Goal: Task Accomplishment & Management: Manage account settings

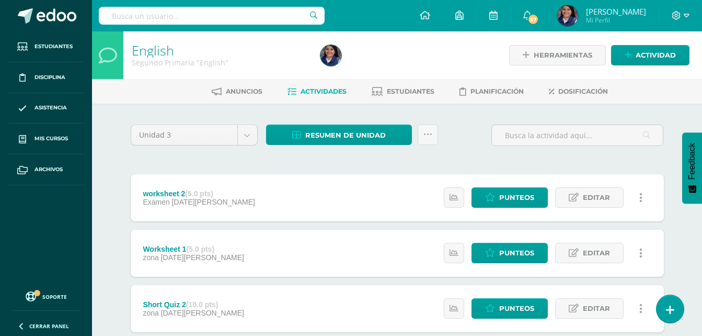
click at [461, 147] on div "Unidad 3 Unidad 1 Unidad 2 Unidad 3 Unidad 4 Resumen de unidad Descargar como H…" at bounding box center [397, 139] width 542 height 30
click at [357, 127] on span "Resumen de unidad" at bounding box center [345, 134] width 80 height 19
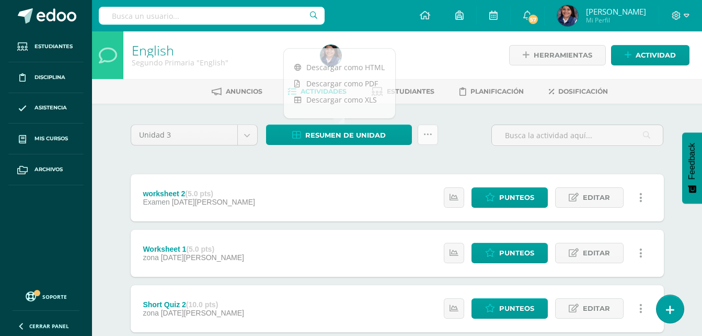
click at [426, 128] on link at bounding box center [428, 134] width 20 height 20
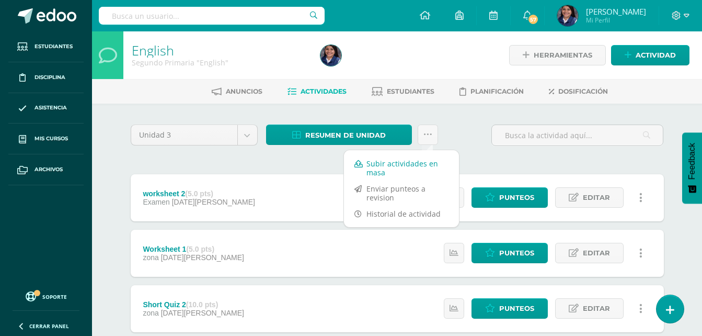
click at [420, 166] on link "Subir actividades en masa" at bounding box center [401, 167] width 115 height 25
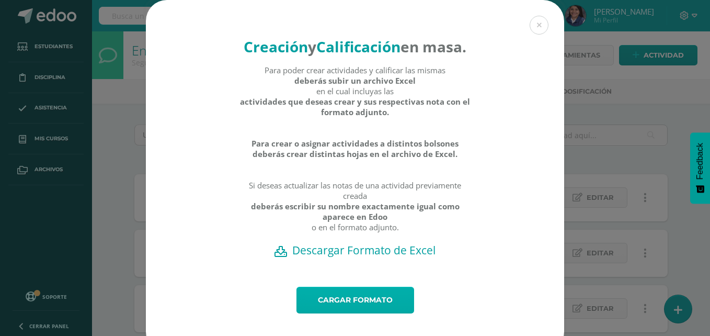
click at [347, 313] on link "Cargar formato" at bounding box center [355, 299] width 118 height 27
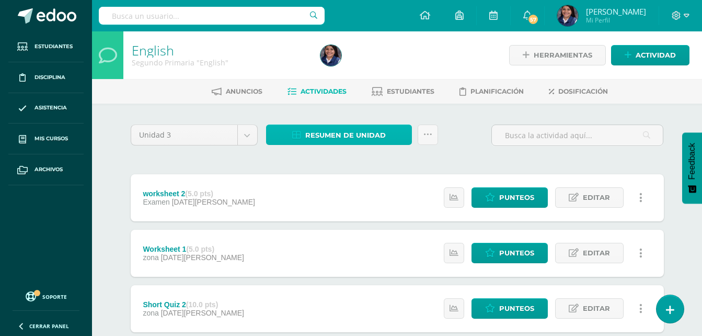
click at [339, 132] on span "Resumen de unidad" at bounding box center [345, 134] width 80 height 19
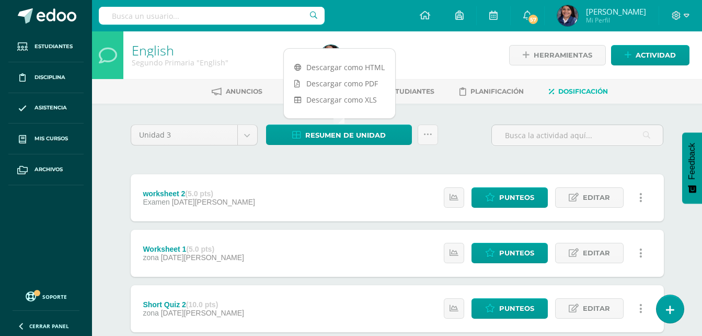
click at [570, 95] on span "Dosificación" at bounding box center [583, 91] width 50 height 8
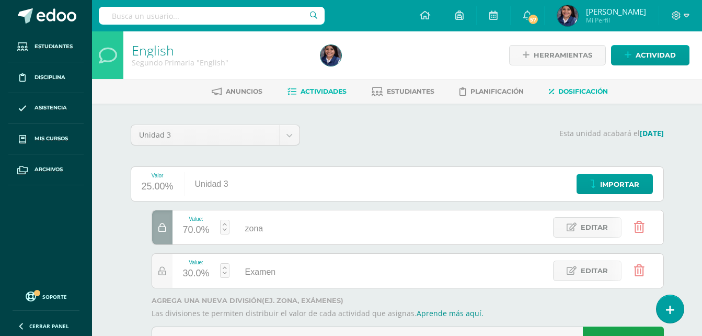
click at [323, 95] on span "Actividades" at bounding box center [324, 91] width 46 height 8
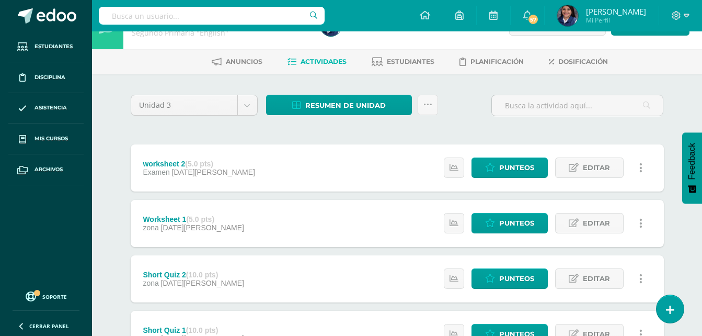
scroll to position [3, 0]
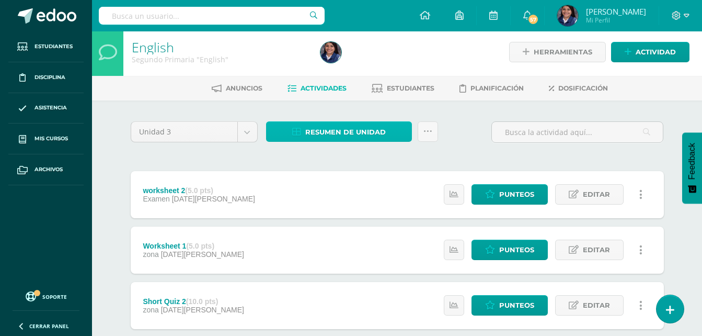
click at [308, 140] on span "Resumen de unidad" at bounding box center [345, 131] width 80 height 19
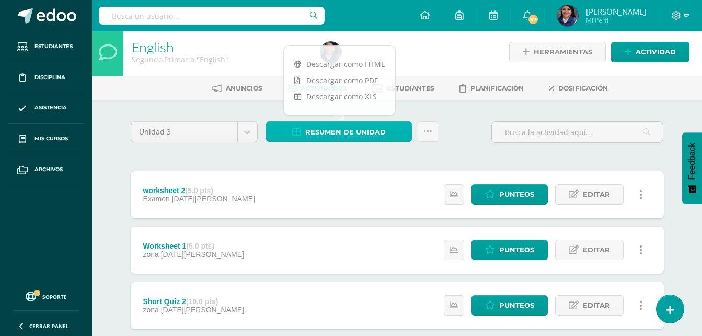
click at [307, 124] on span "Resumen de unidad" at bounding box center [345, 131] width 80 height 19
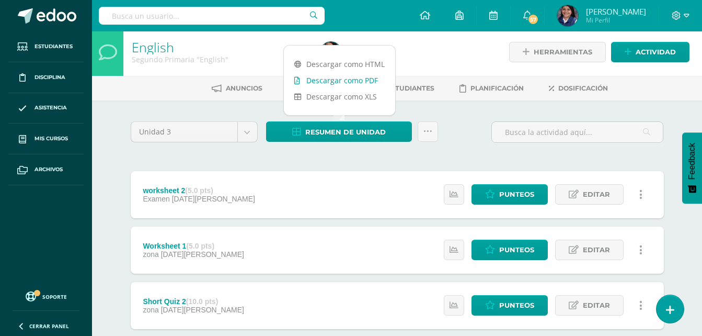
click at [331, 84] on link "Descargar como PDF" at bounding box center [339, 80] width 111 height 16
click at [214, 51] on h1 "English" at bounding box center [220, 47] width 176 height 15
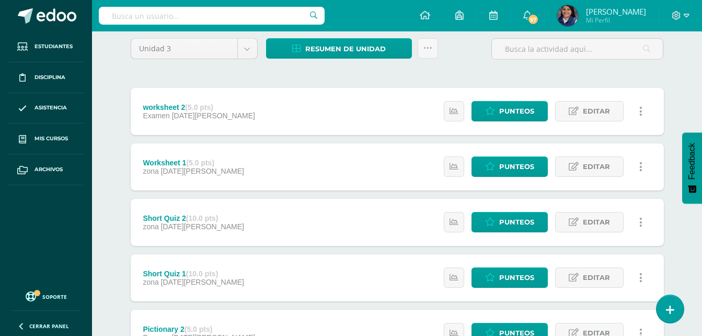
scroll to position [42, 0]
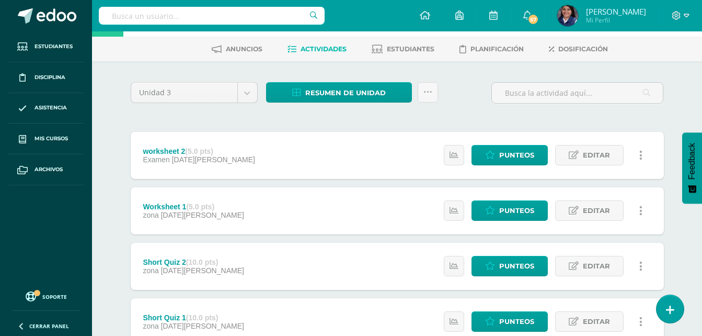
click at [164, 147] on div "worksheet 2 (5.0 pts)" at bounding box center [199, 151] width 112 height 8
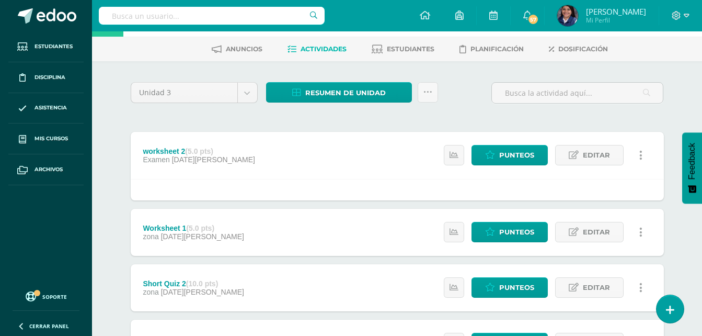
click at [164, 151] on div "worksheet 2 (5.0 pts)" at bounding box center [199, 151] width 112 height 8
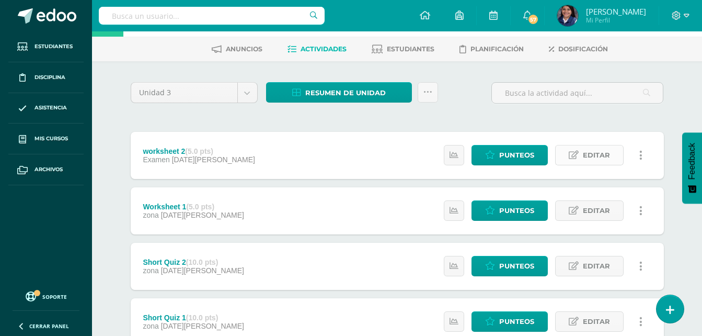
click at [587, 160] on span "Editar" at bounding box center [596, 154] width 27 height 19
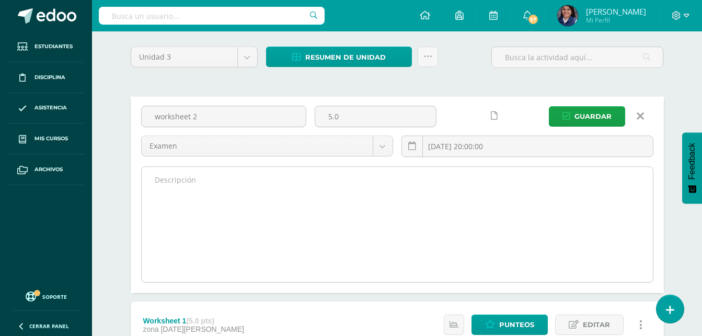
scroll to position [77, 0]
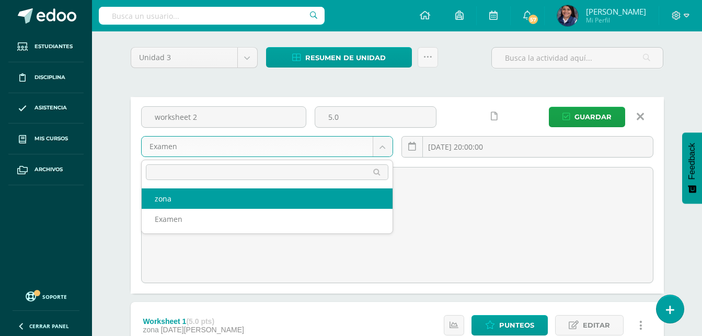
select select "64601"
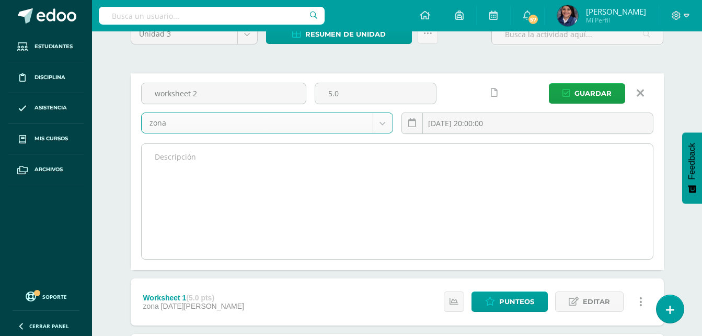
scroll to position [99, 0]
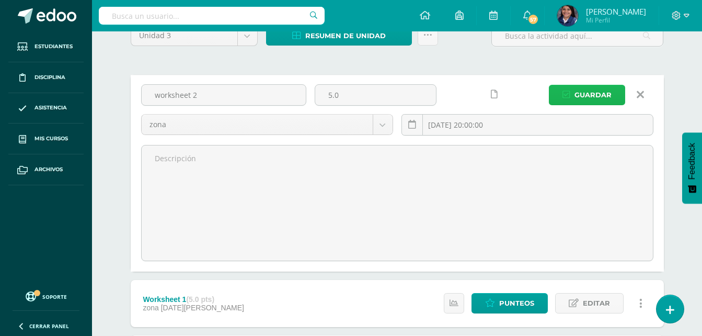
click at [584, 105] on button "Guardar" at bounding box center [587, 95] width 76 height 20
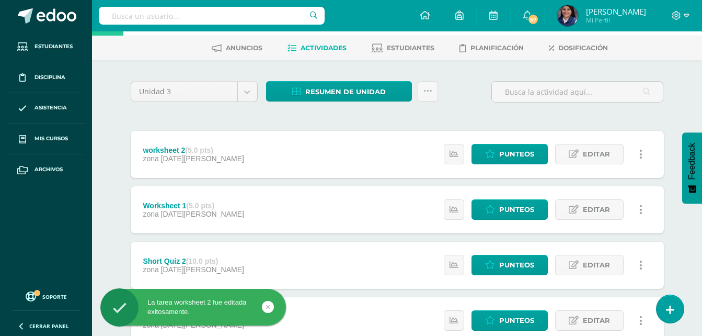
scroll to position [44, 0]
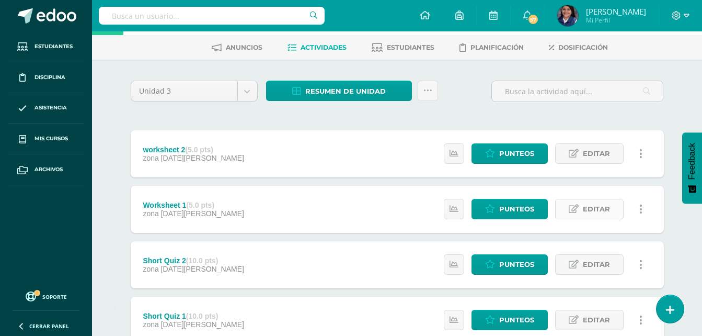
click at [589, 203] on span "Editar" at bounding box center [596, 208] width 27 height 19
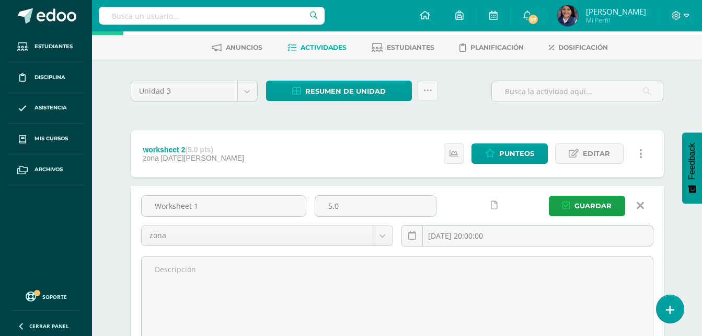
click at [642, 205] on icon at bounding box center [640, 205] width 7 height 11
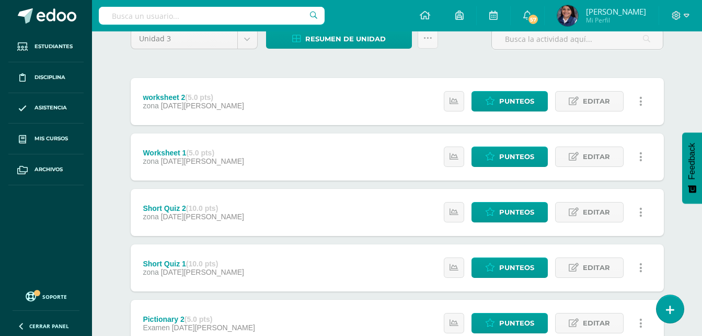
scroll to position [97, 0]
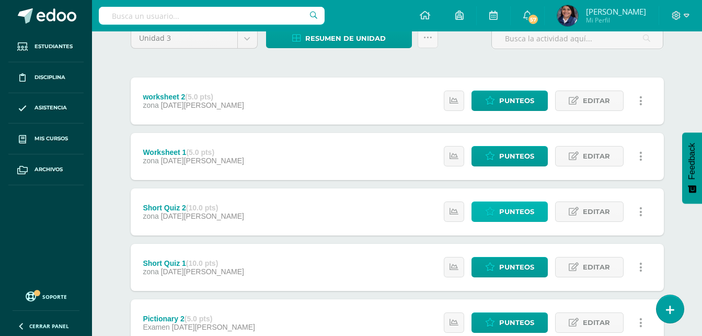
click at [522, 204] on span "Punteos" at bounding box center [516, 211] width 35 height 19
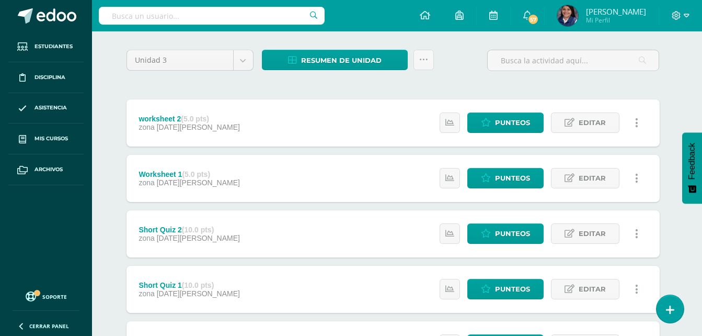
scroll to position [76, 4]
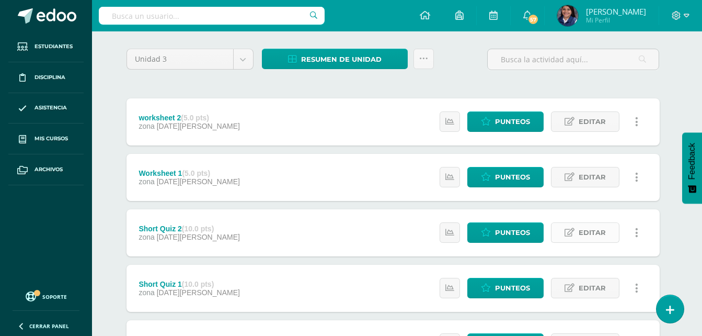
click at [586, 232] on span "Editar" at bounding box center [592, 232] width 27 height 19
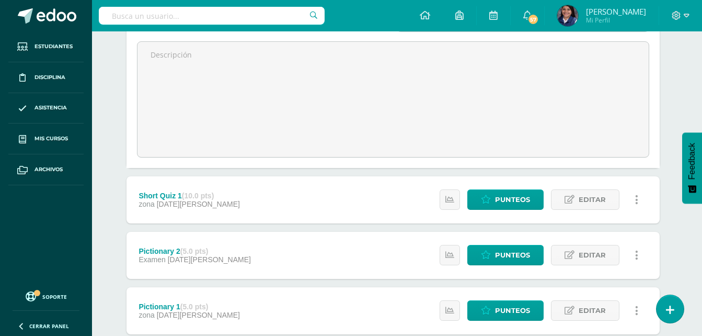
scroll to position [332, 4]
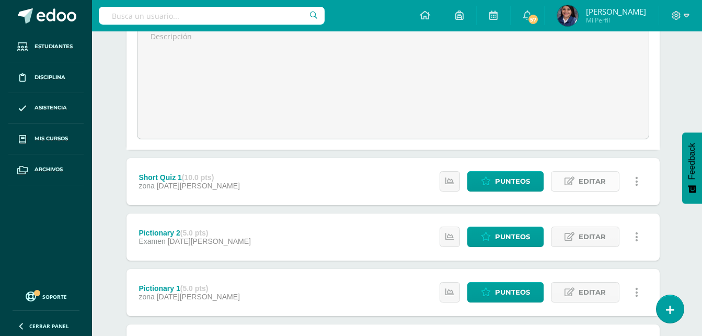
click at [584, 180] on span "Editar" at bounding box center [592, 180] width 27 height 19
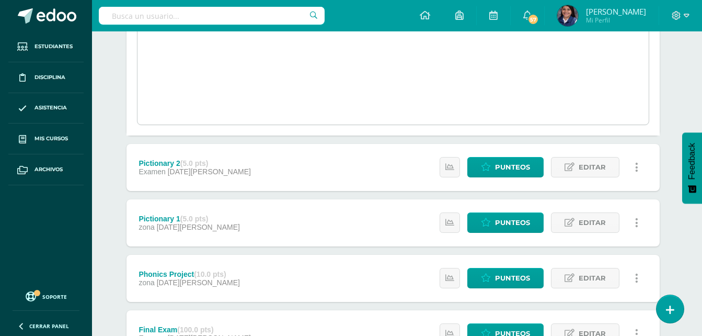
scroll to position [553, 4]
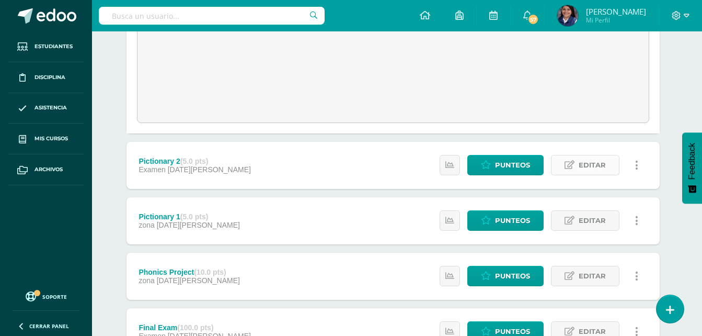
click at [578, 170] on link "Editar" at bounding box center [585, 165] width 68 height 20
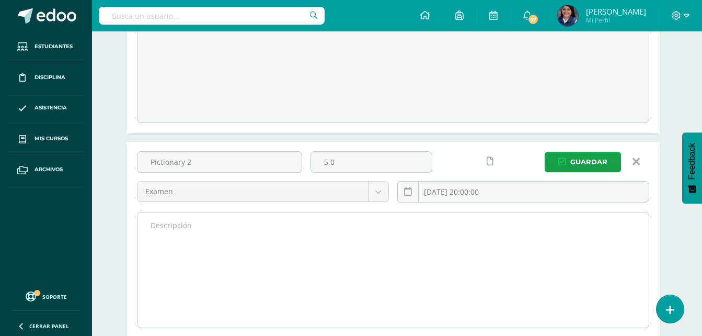
scroll to position [607, 4]
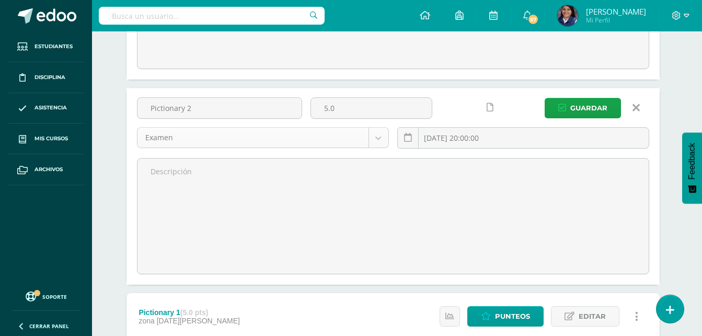
click at [378, 132] on body "Estudiantes Disciplina Asistencia Mis cursos Archivos Soporte Centro de ayuda Ú…" at bounding box center [347, 39] width 702 height 1293
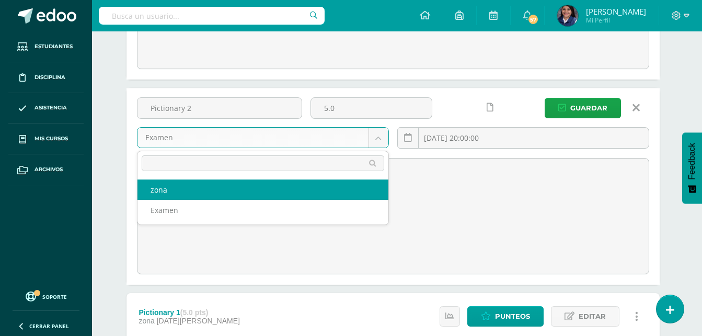
select select "64601"
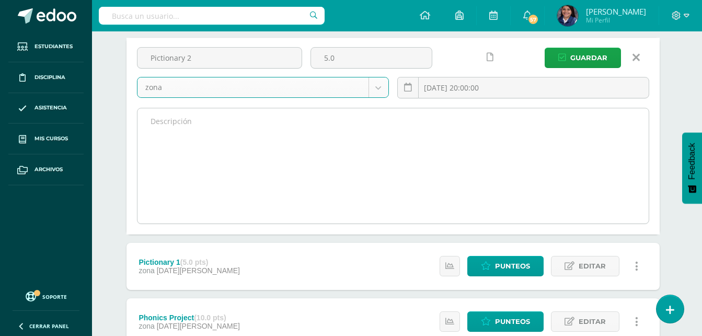
scroll to position [613, 4]
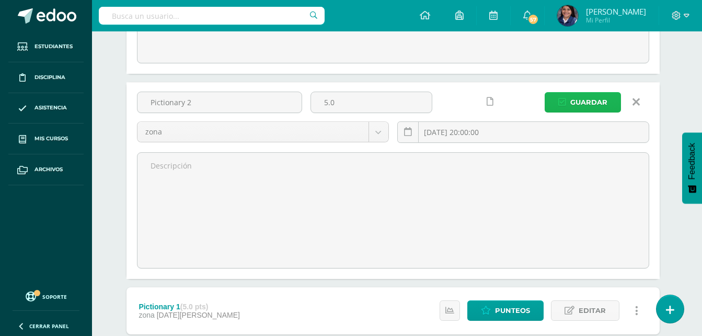
click at [574, 97] on span "Guardar" at bounding box center [588, 102] width 37 height 19
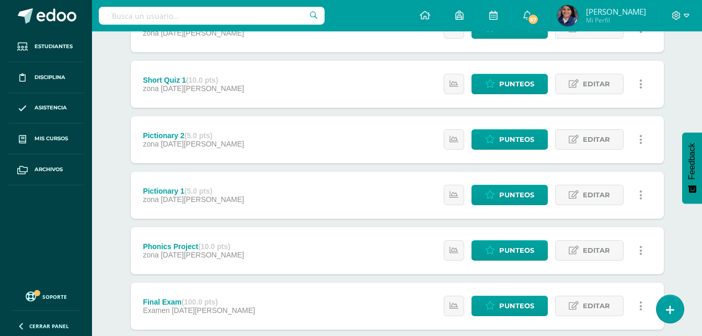
scroll to position [279, 0]
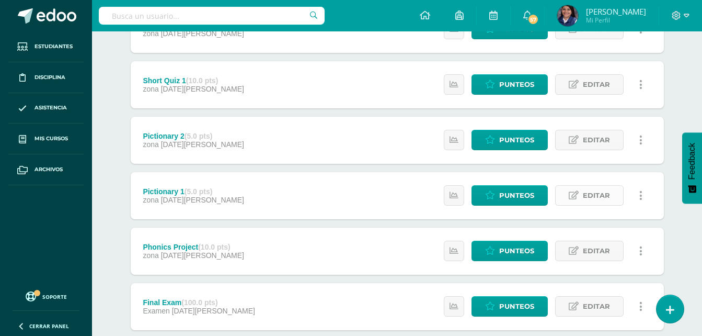
click at [592, 186] on span "Editar" at bounding box center [596, 195] width 27 height 19
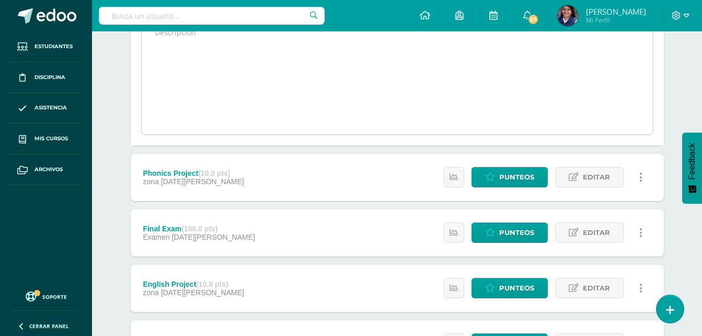
scroll to position [503, 0]
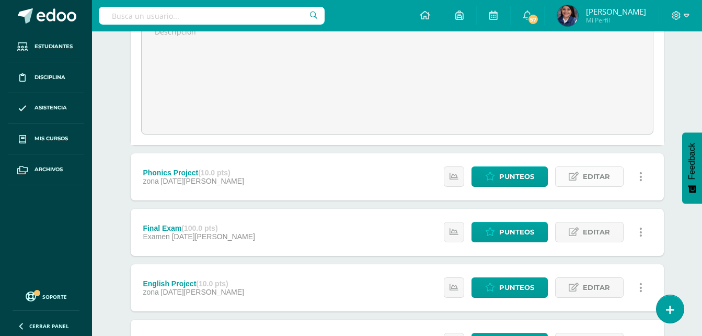
click at [582, 175] on link "Editar" at bounding box center [589, 176] width 68 height 20
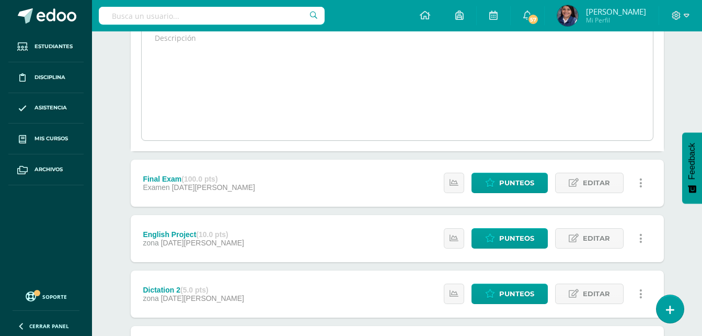
scroll to position [702, 0]
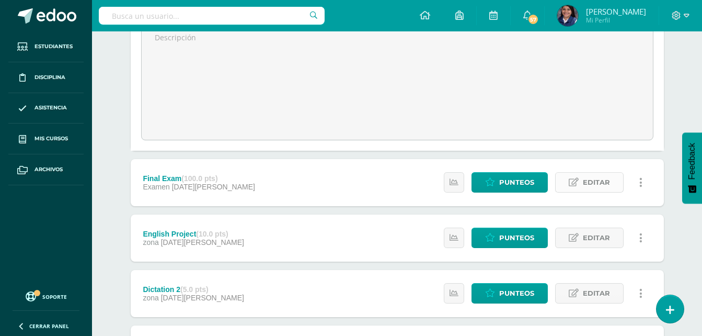
click at [590, 179] on span "Editar" at bounding box center [596, 181] width 27 height 19
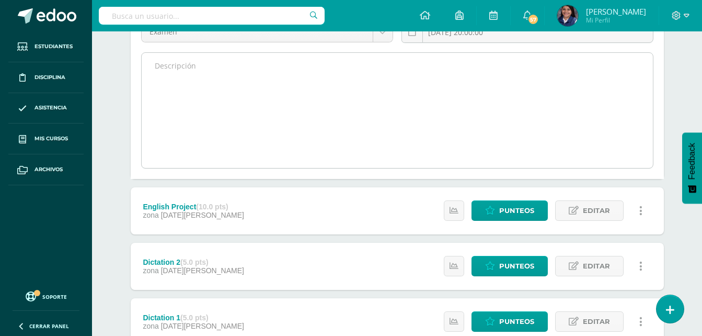
scroll to position [879, 0]
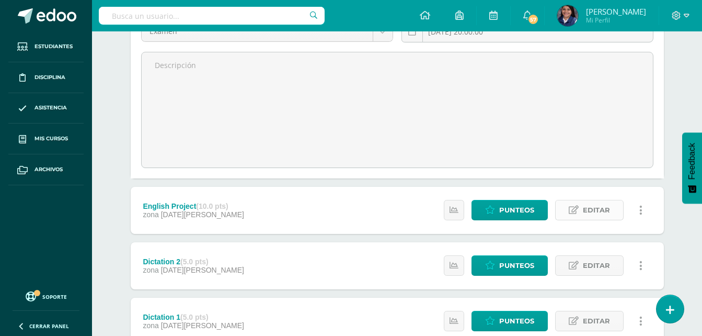
click at [589, 209] on span "Editar" at bounding box center [596, 209] width 27 height 19
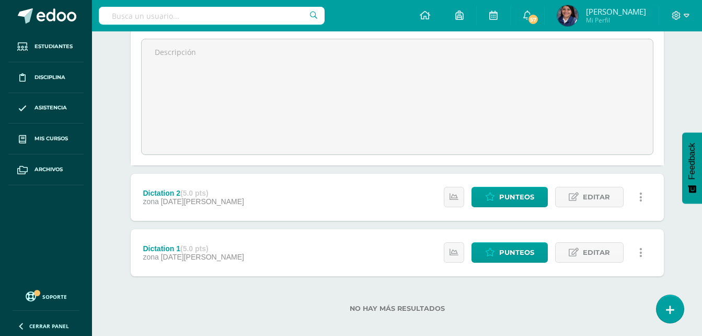
scroll to position [1100, 0]
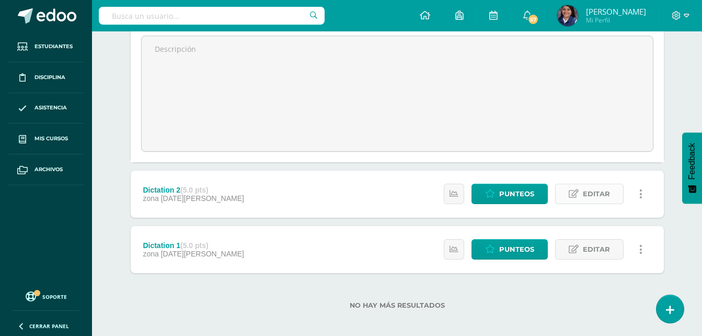
click at [594, 195] on span "Editar" at bounding box center [596, 193] width 27 height 19
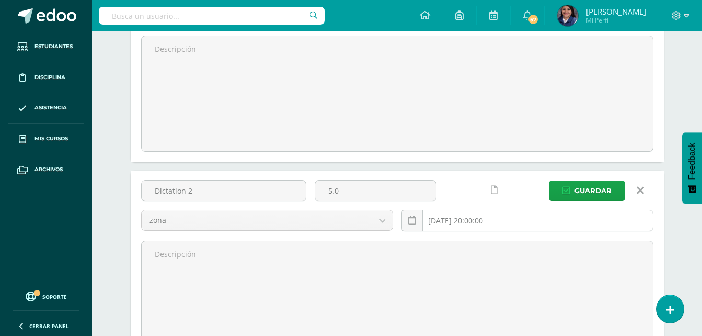
scroll to position [1257, 0]
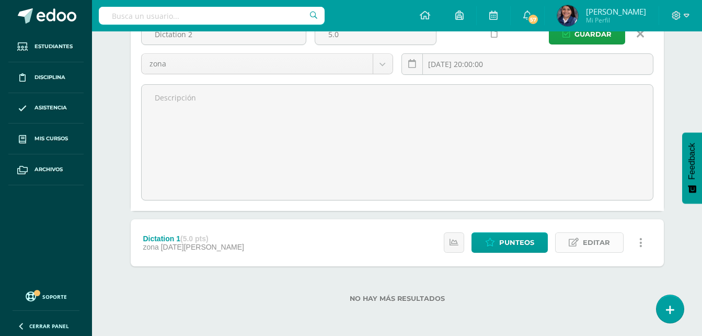
click at [580, 246] on link "Editar" at bounding box center [589, 242] width 68 height 20
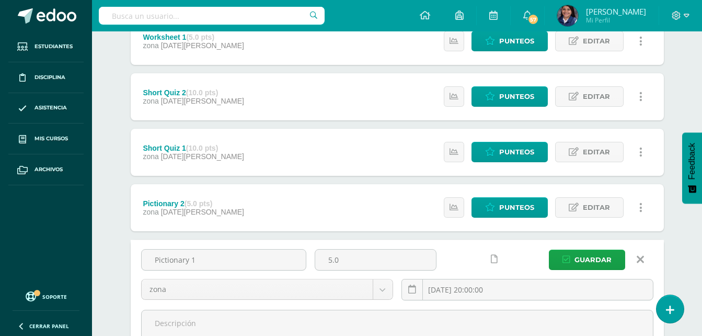
scroll to position [192, 0]
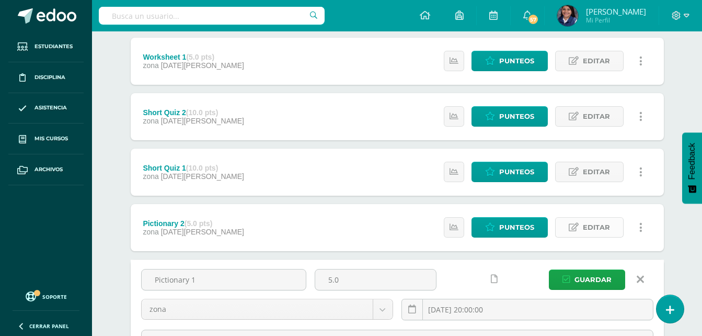
click at [603, 228] on span "Editar" at bounding box center [596, 226] width 27 height 19
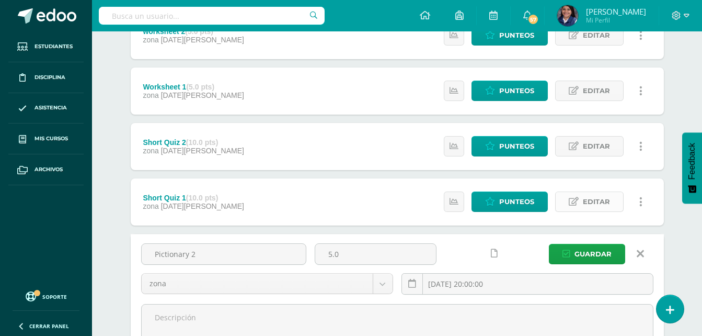
scroll to position [162, 0]
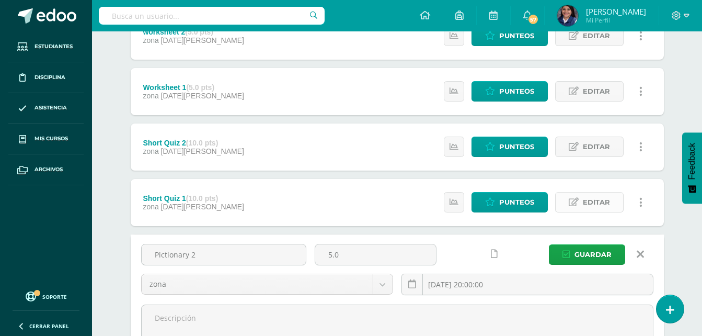
click at [581, 201] on link "Editar" at bounding box center [589, 202] width 68 height 20
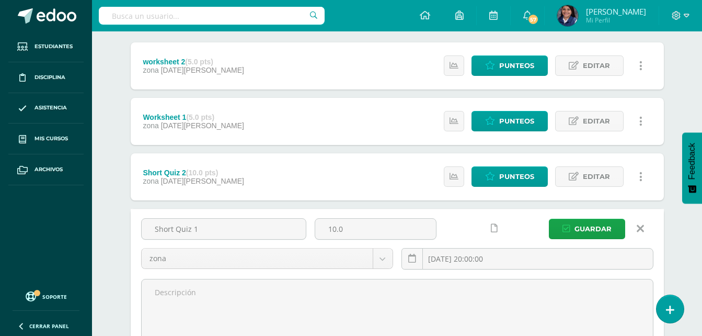
scroll to position [131, 0]
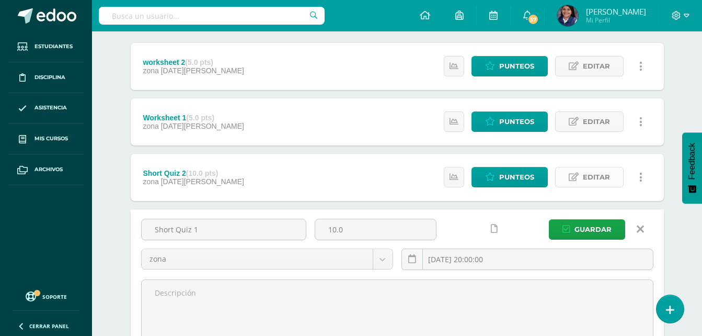
click at [583, 173] on span "Editar" at bounding box center [596, 176] width 27 height 19
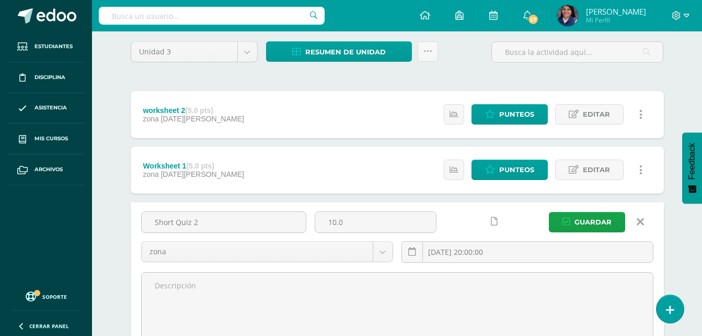
scroll to position [83, 0]
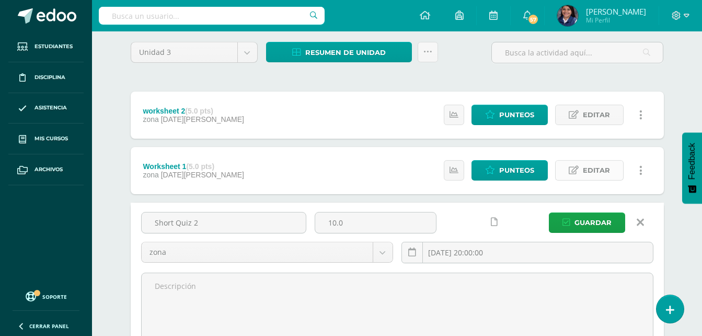
click at [581, 168] on link "Editar" at bounding box center [589, 170] width 68 height 20
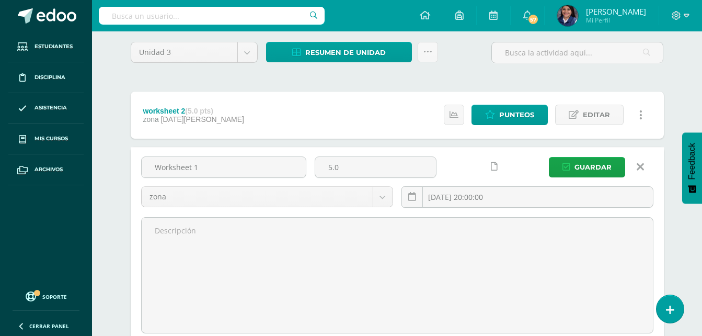
scroll to position [54, 0]
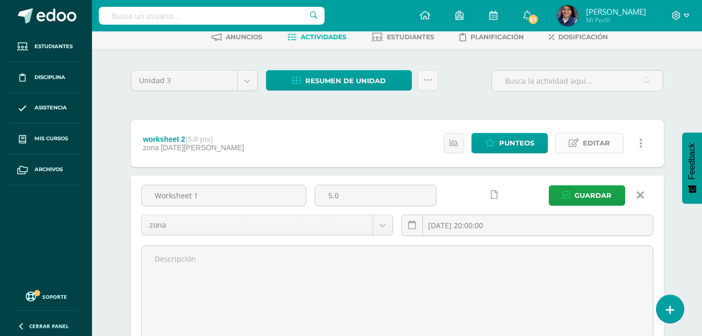
click at [586, 144] on span "Editar" at bounding box center [596, 142] width 27 height 19
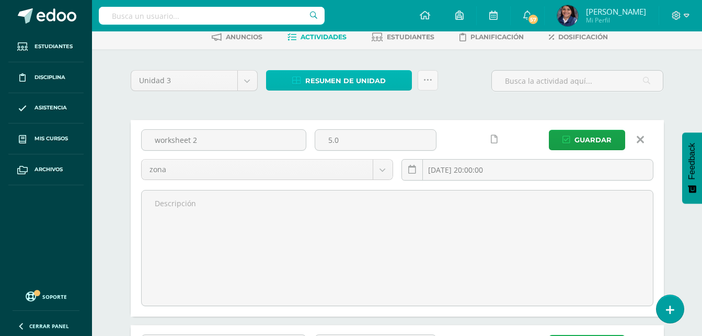
click at [369, 81] on span "Resumen de unidad" at bounding box center [345, 80] width 80 height 19
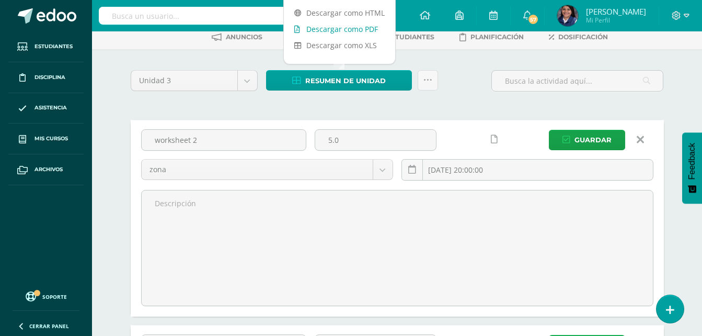
click at [352, 36] on link "Descargar como PDF" at bounding box center [339, 29] width 111 height 16
